Goal: Task Accomplishment & Management: Manage account settings

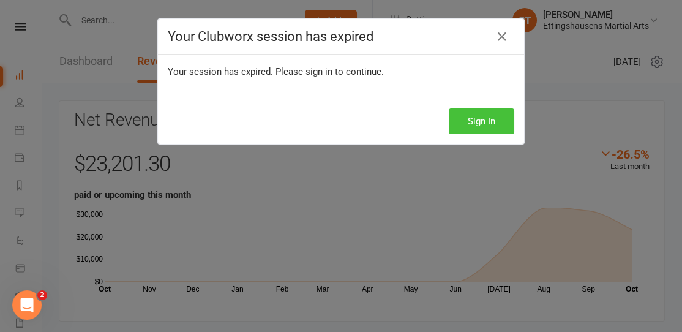
click at [471, 115] on button "Sign In" at bounding box center [482, 121] width 66 height 26
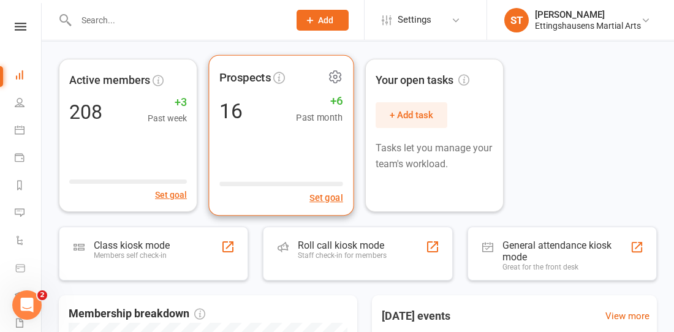
click at [267, 140] on div "Prospects 16 +6 Past month Set goal" at bounding box center [280, 135] width 145 height 161
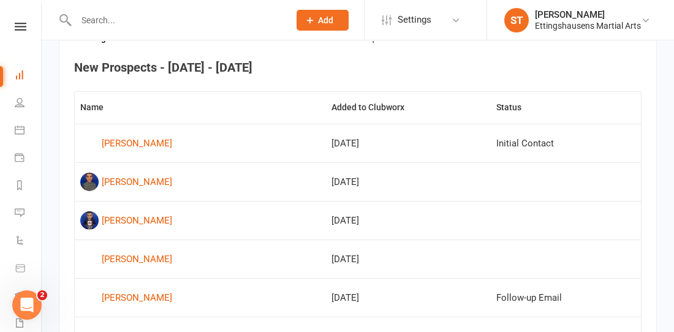
scroll to position [468, 0]
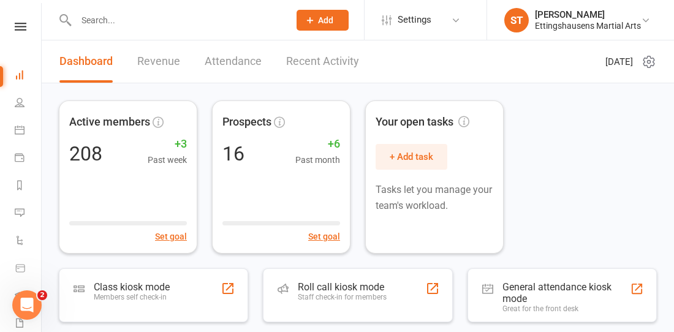
scroll to position [42, 0]
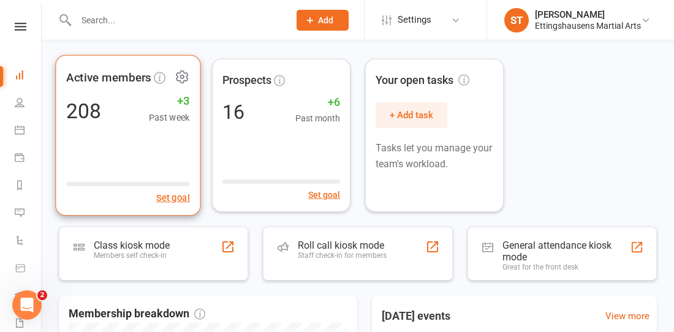
click at [171, 73] on button at bounding box center [180, 78] width 18 height 18
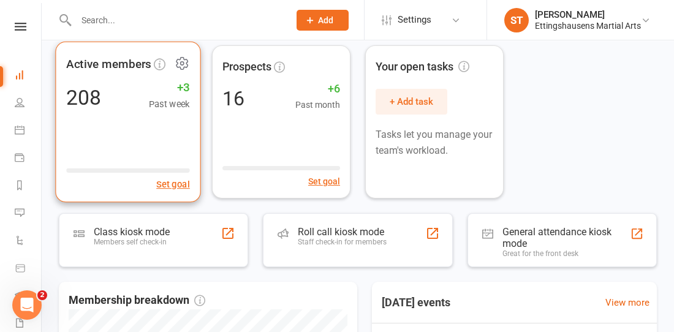
scroll to position [55, 0]
click at [130, 122] on div "Active members 208 +3 Past week Set goal" at bounding box center [127, 122] width 145 height 161
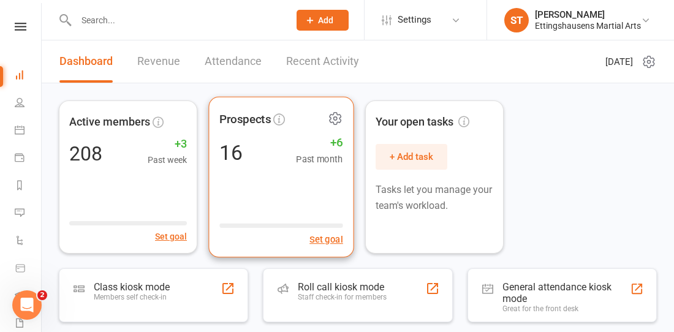
click at [287, 206] on div "Prospects 16 +6 Past month Set goal" at bounding box center [280, 177] width 145 height 161
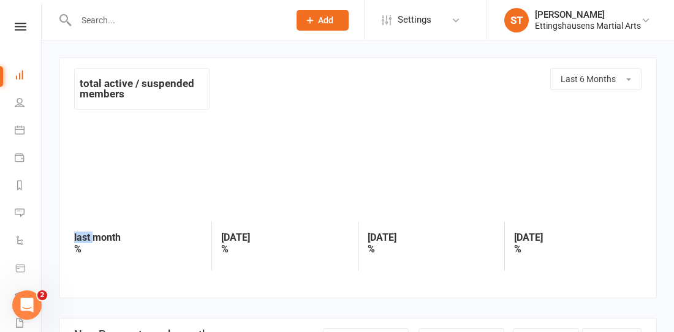
click at [287, 206] on div at bounding box center [357, 169] width 567 height 96
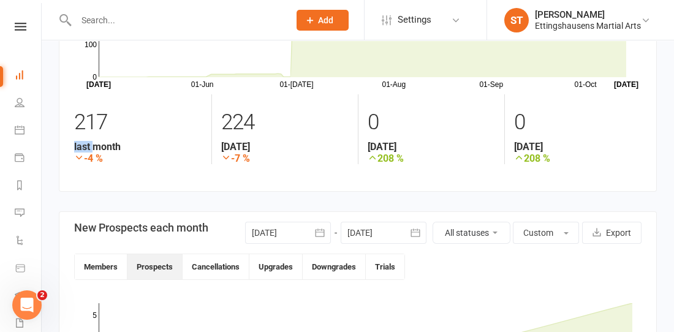
scroll to position [128, 0]
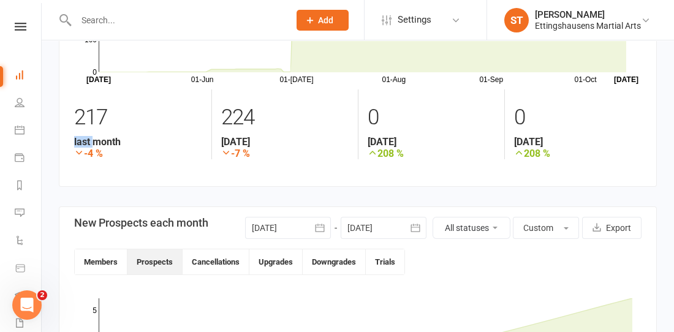
click at [317, 235] on button "button" at bounding box center [320, 228] width 22 height 22
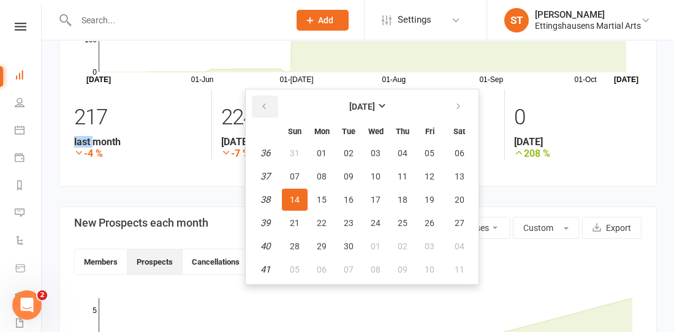
click at [262, 111] on button "button" at bounding box center [265, 107] width 26 height 22
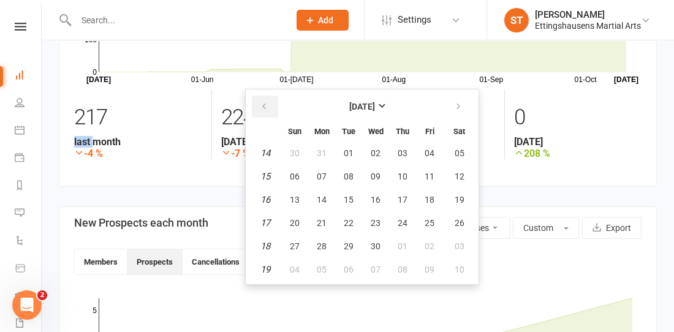
click at [262, 111] on button "button" at bounding box center [265, 107] width 26 height 22
click at [258, 151] on td "1" at bounding box center [264, 153] width 31 height 22
click at [265, 151] on em "1" at bounding box center [265, 153] width 5 height 11
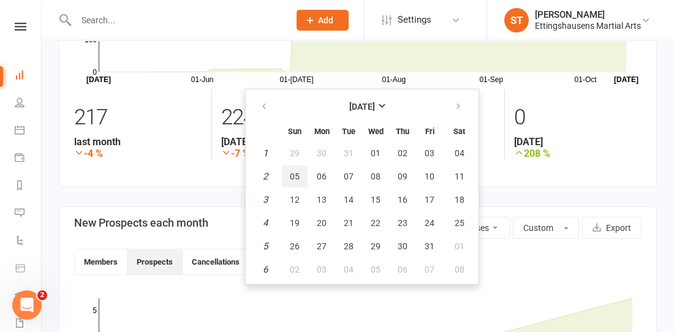
click at [292, 175] on span "05" at bounding box center [295, 176] width 10 height 10
type input "05 Jan 2025"
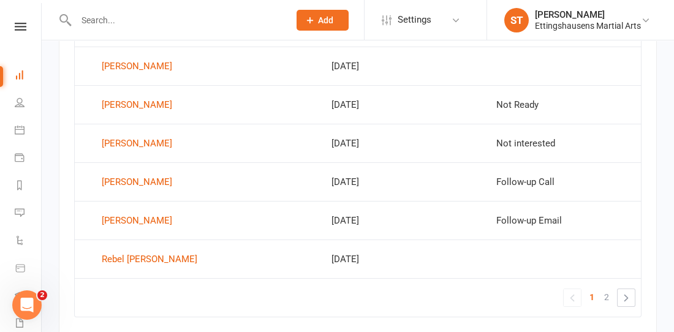
scroll to position [936, 0]
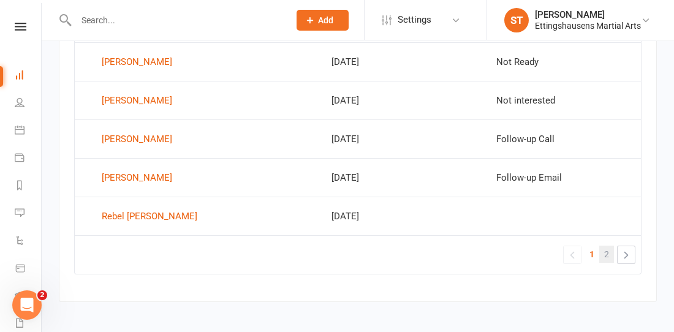
click at [612, 246] on link "2" at bounding box center [606, 254] width 15 height 17
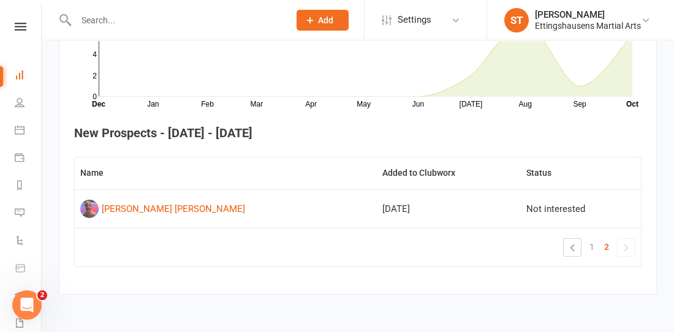
scroll to position [399, 0]
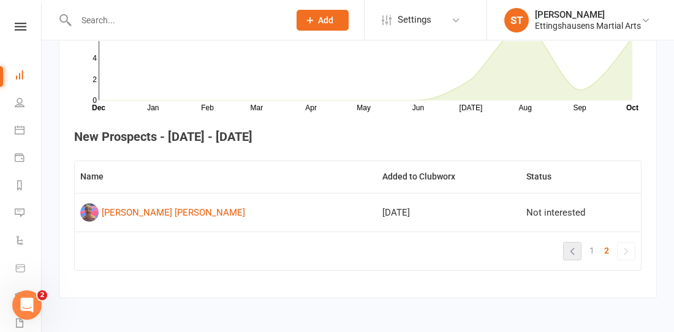
click at [579, 247] on link "«" at bounding box center [571, 251] width 17 height 17
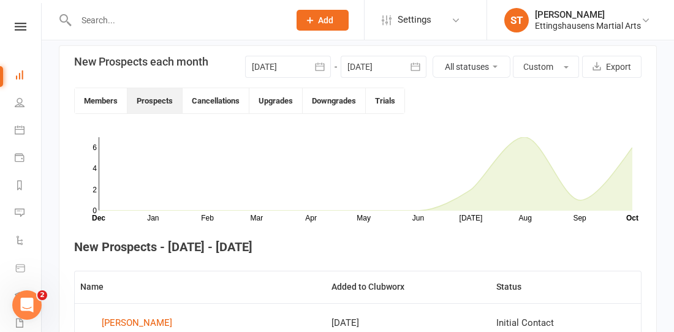
scroll to position [273, 0]
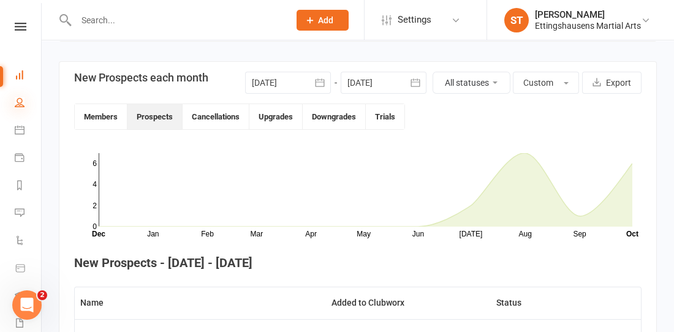
click at [21, 98] on icon at bounding box center [20, 102] width 10 height 10
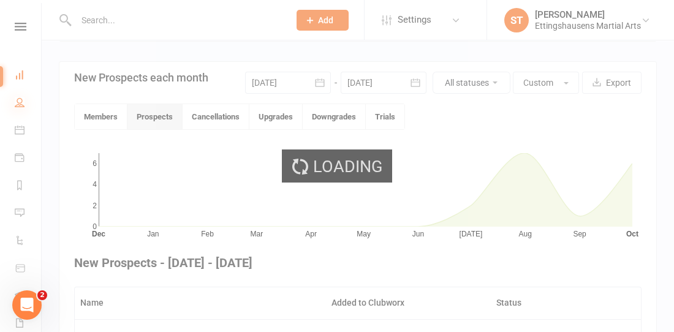
select select "100"
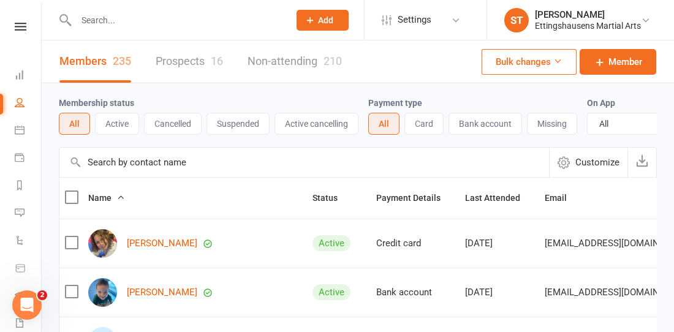
click at [189, 50] on link "Prospects 16" at bounding box center [189, 61] width 67 height 42
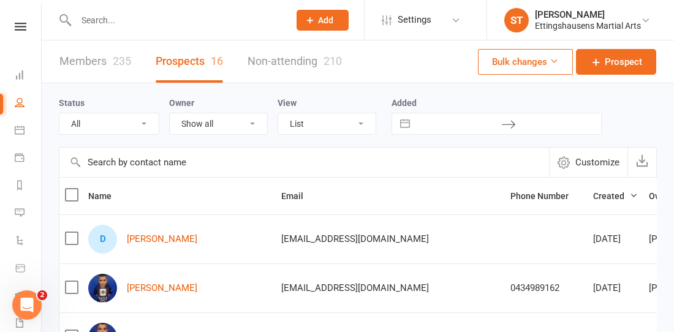
scroll to position [58, 0]
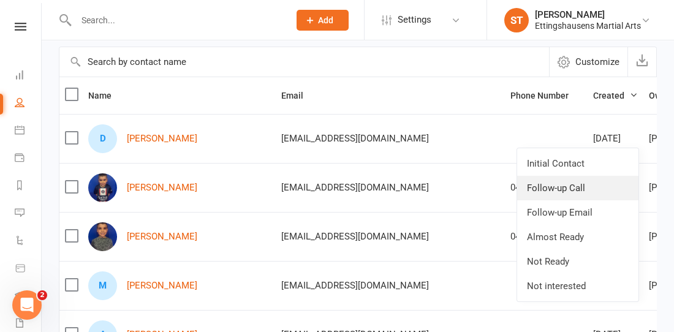
scroll to position [102, 0]
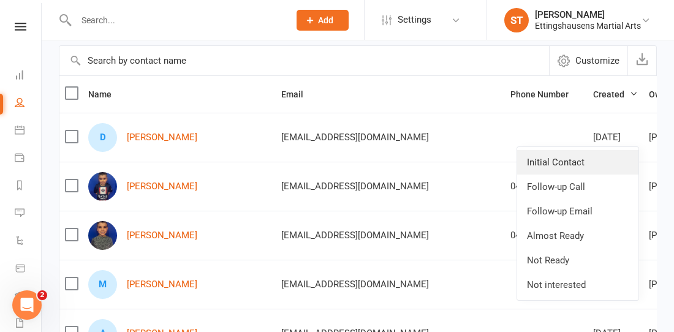
click at [571, 168] on link "Initial Contact" at bounding box center [577, 162] width 121 height 24
